Goal: Information Seeking & Learning: Check status

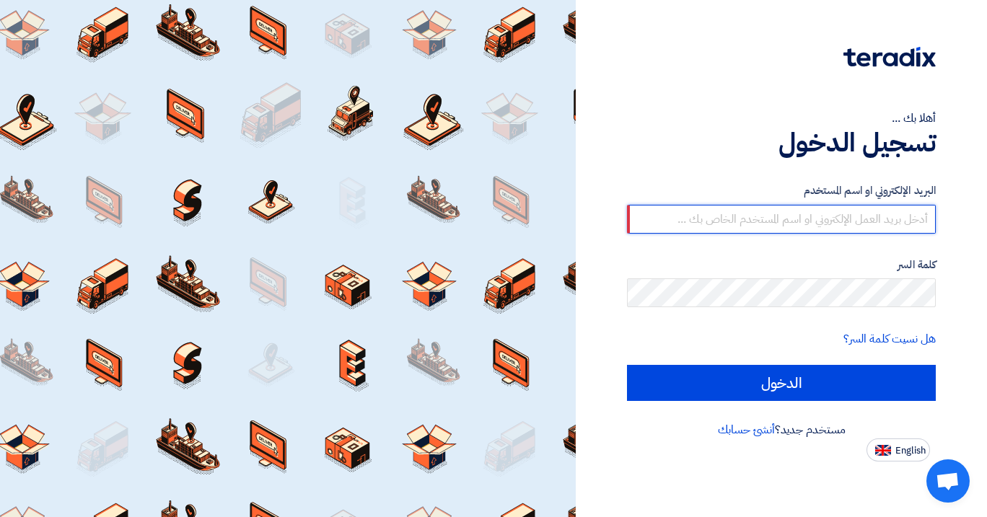
click at [791, 219] on input "text" at bounding box center [781, 219] width 309 height 29
type input "[EMAIL_ADDRESS][DOMAIN_NAME]"
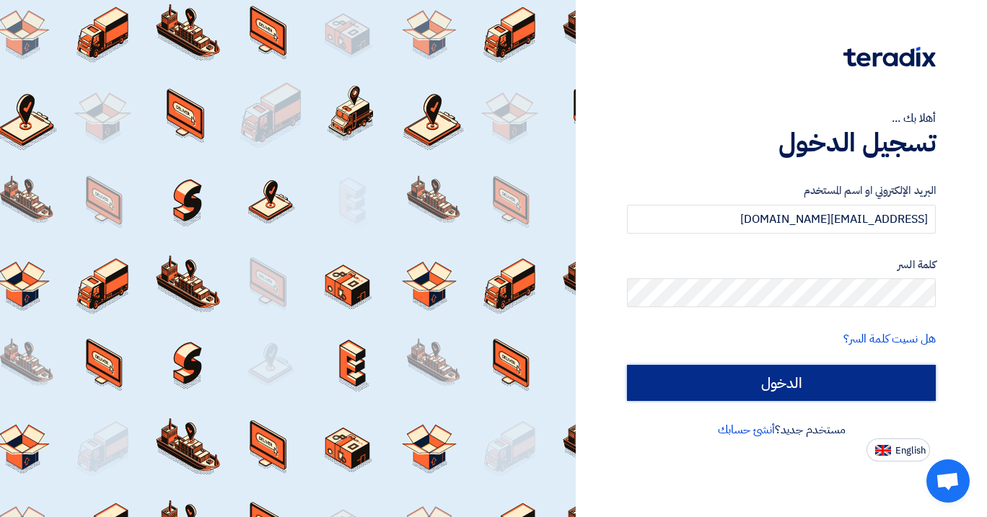
click at [817, 374] on input "الدخول" at bounding box center [781, 383] width 309 height 36
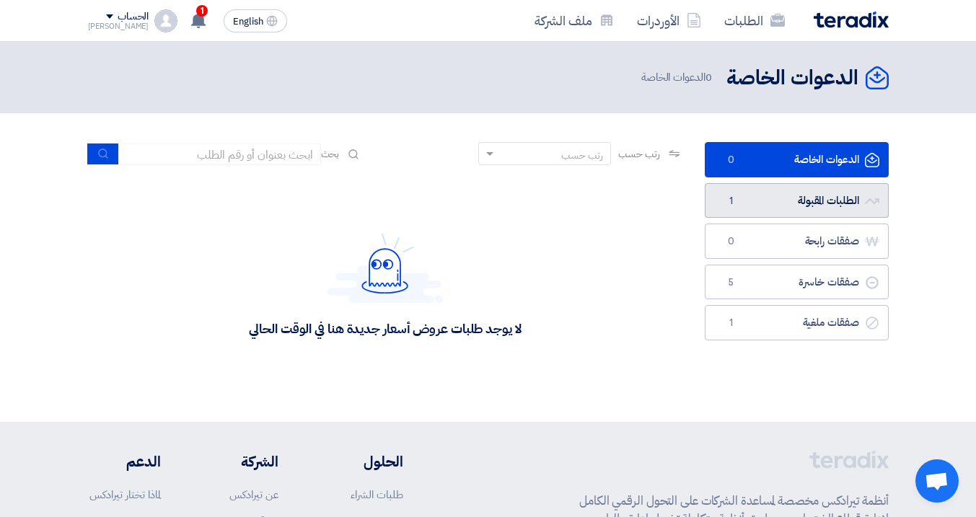
click at [780, 206] on link "الطلبات المقبولة الطلبات المقبولة 1" at bounding box center [797, 200] width 184 height 35
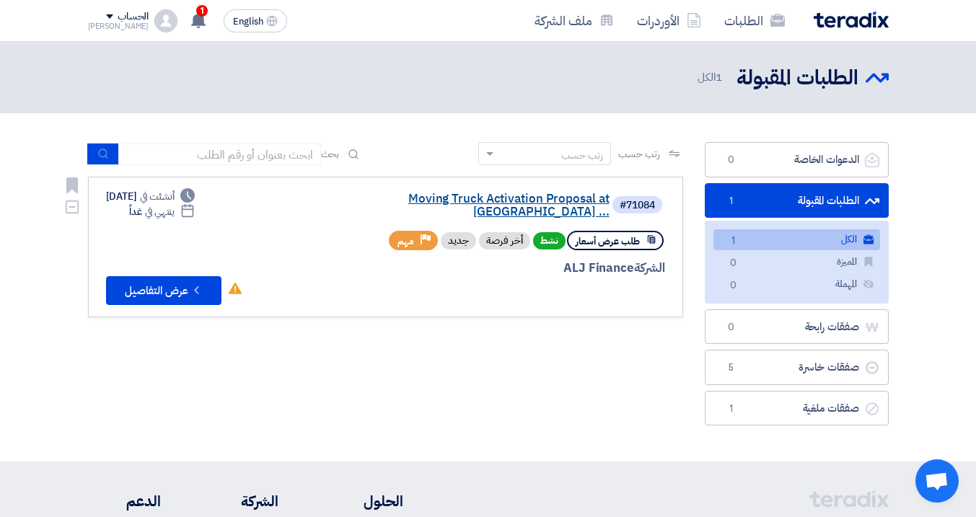
click at [490, 196] on link "Moving Truck Activation Proposal at [GEOGRAPHIC_DATA] ..." at bounding box center [465, 206] width 289 height 26
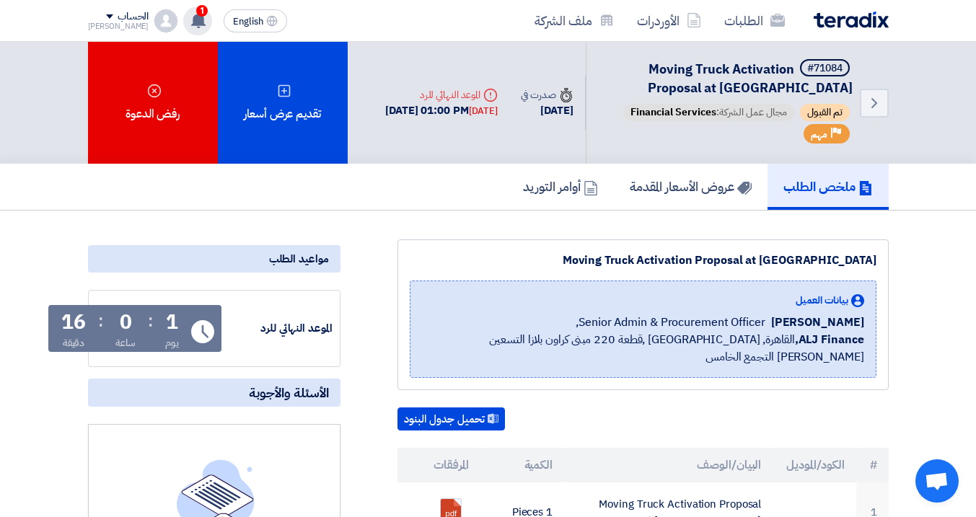
click at [191, 25] on use at bounding box center [198, 20] width 14 height 16
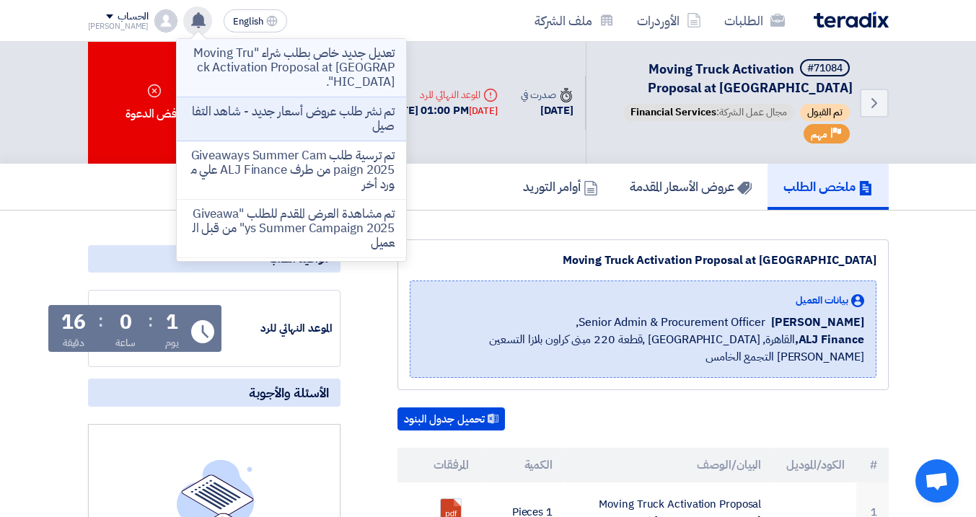
click at [278, 64] on p "تعديل جديد خاص بطلب شراء "Moving Truck Activation Proposal at [GEOGRAPHIC_DATA]…" at bounding box center [291, 67] width 206 height 43
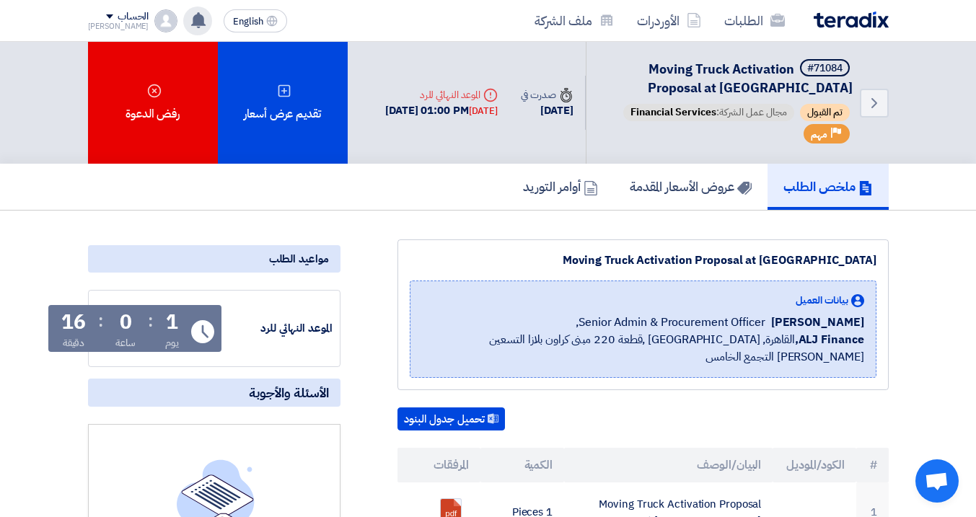
click at [389, 202] on div "ملخص الطلب عروض الأسعار المقدمة أوامر التوريد" at bounding box center [488, 187] width 801 height 46
click at [389, 203] on div "ملخص الطلب عروض الأسعار المقدمة أوامر التوريد" at bounding box center [488, 187] width 801 height 46
